Goal: Information Seeking & Learning: Stay updated

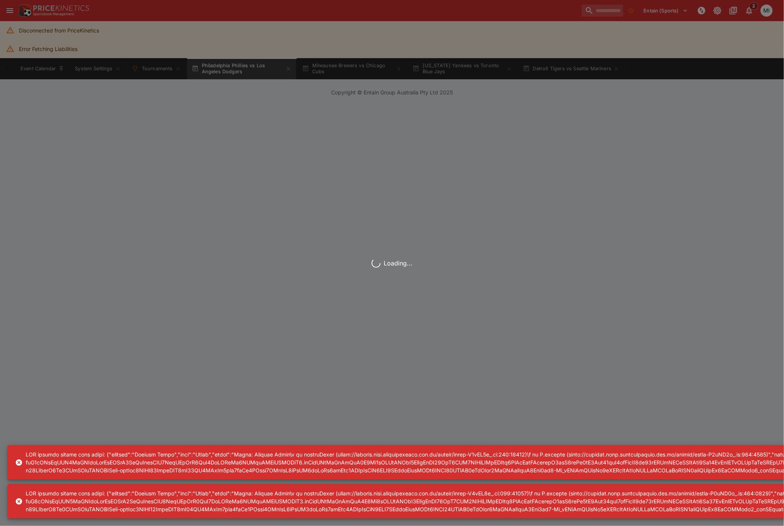
click at [20, 463] on icon at bounding box center [19, 463] width 6 height 6
click at [21, 499] on icon at bounding box center [19, 502] width 8 height 8
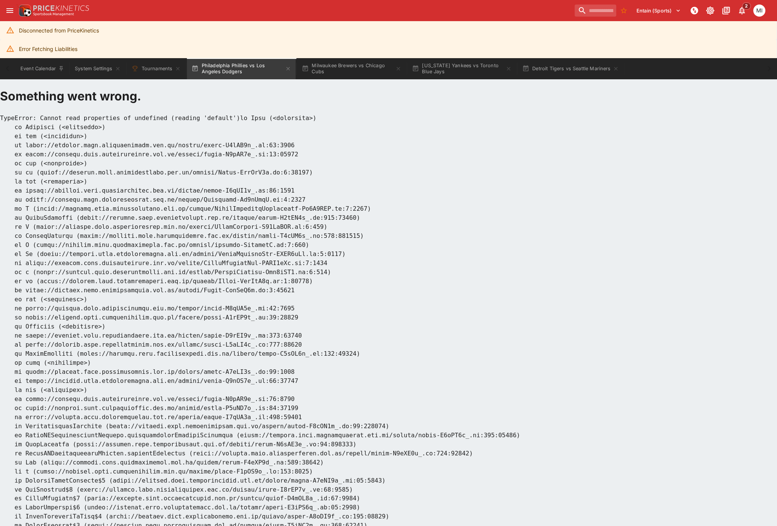
scroll to position [82, 0]
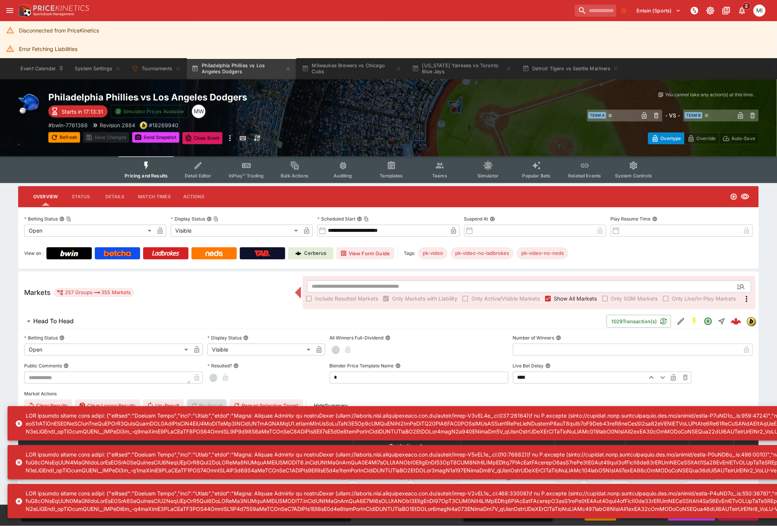
drag, startPoint x: 17, startPoint y: 423, endPoint x: 16, endPoint y: 462, distance: 39.7
click at [17, 423] on icon at bounding box center [19, 424] width 8 height 8
